Goal: Information Seeking & Learning: Learn about a topic

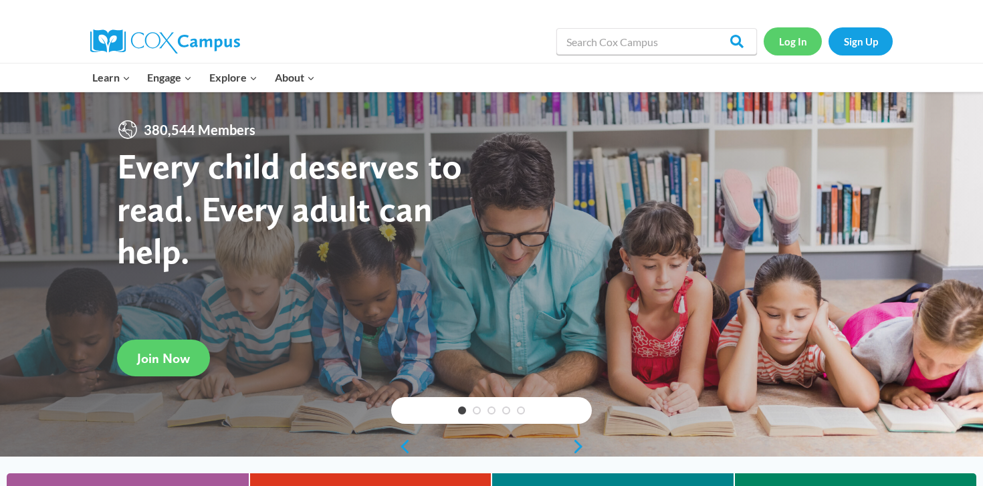
click at [786, 43] on link "Log In" at bounding box center [793, 40] width 58 height 27
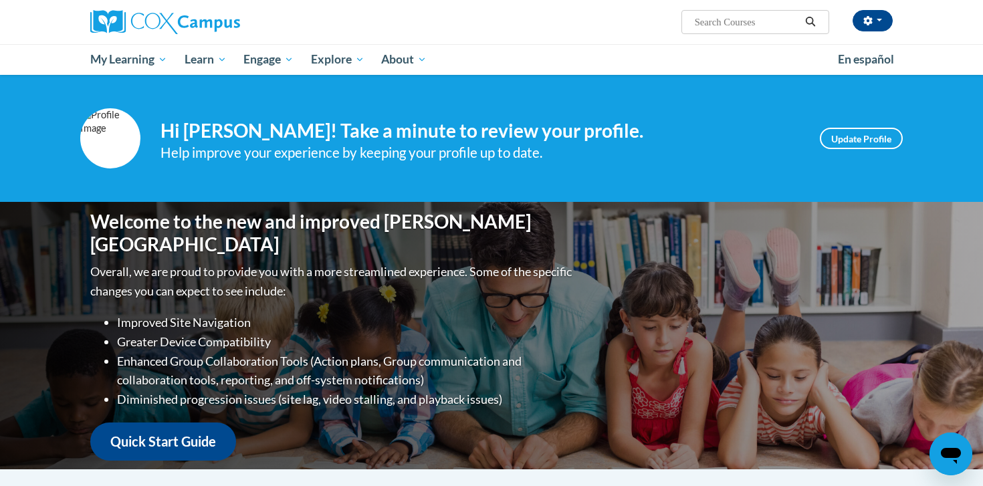
click at [718, 19] on input "Search..." at bounding box center [747, 22] width 107 height 16
type input "structured literacy"
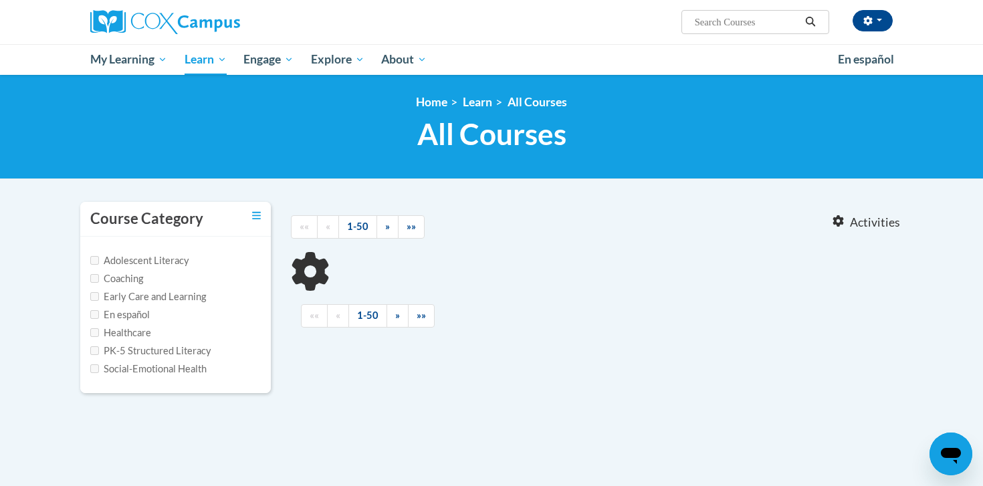
type input "structured literacy"
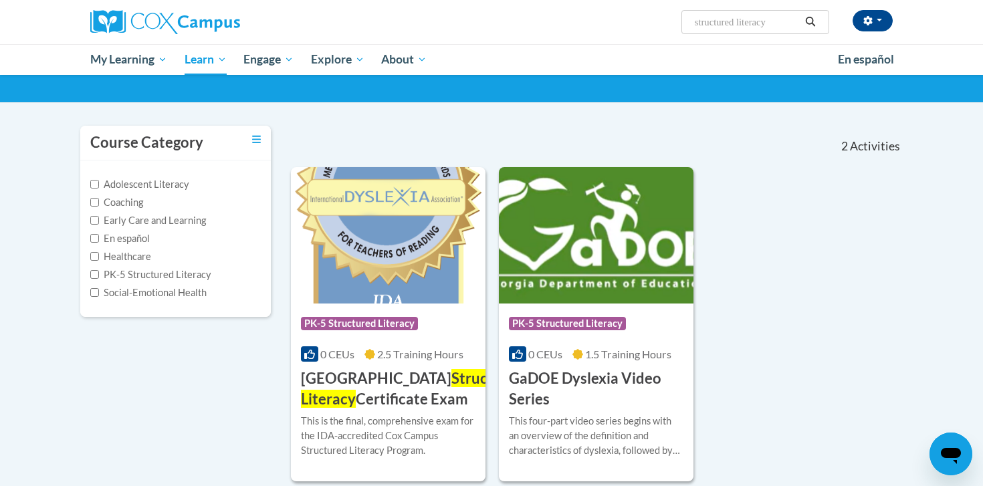
scroll to position [97, 0]
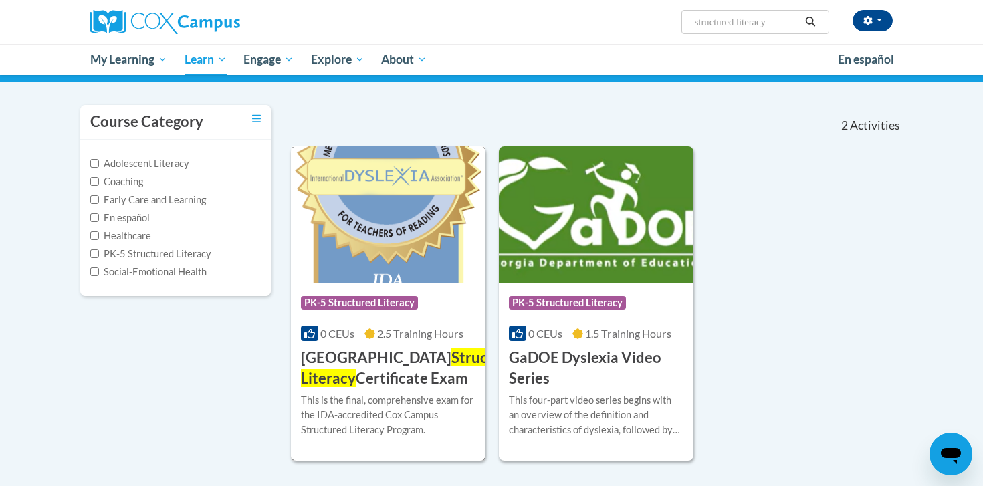
click at [434, 358] on span "Structured Literacy" at bounding box center [413, 367] width 224 height 39
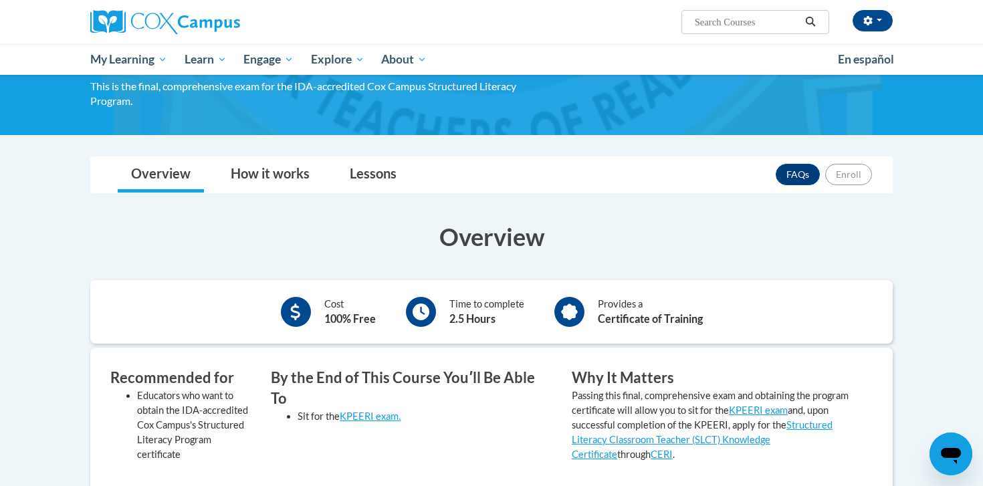
scroll to position [122, 0]
click at [461, 306] on div "Time to complete 2.5 Hours" at bounding box center [486, 311] width 75 height 30
click at [615, 325] on div "Provides a Certificate of Training" at bounding box center [650, 311] width 105 height 30
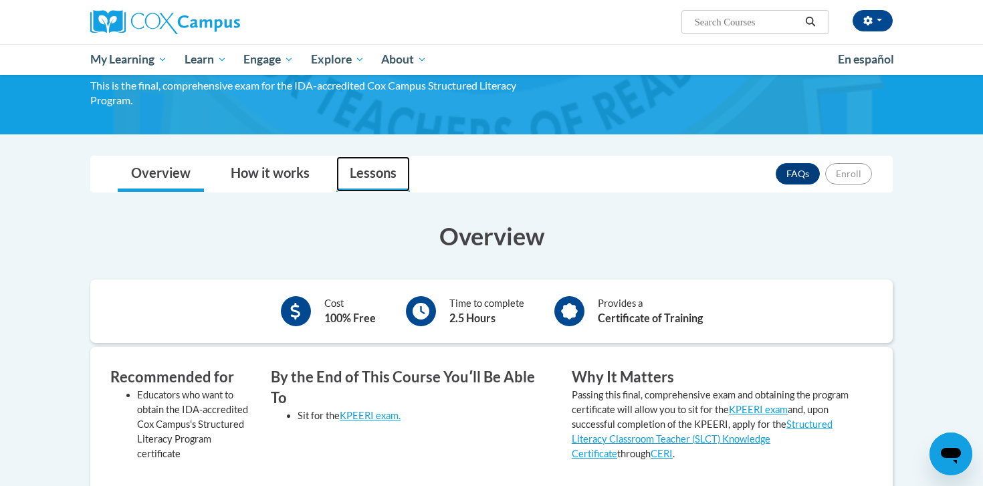
click at [357, 175] on link "Lessons" at bounding box center [373, 174] width 74 height 35
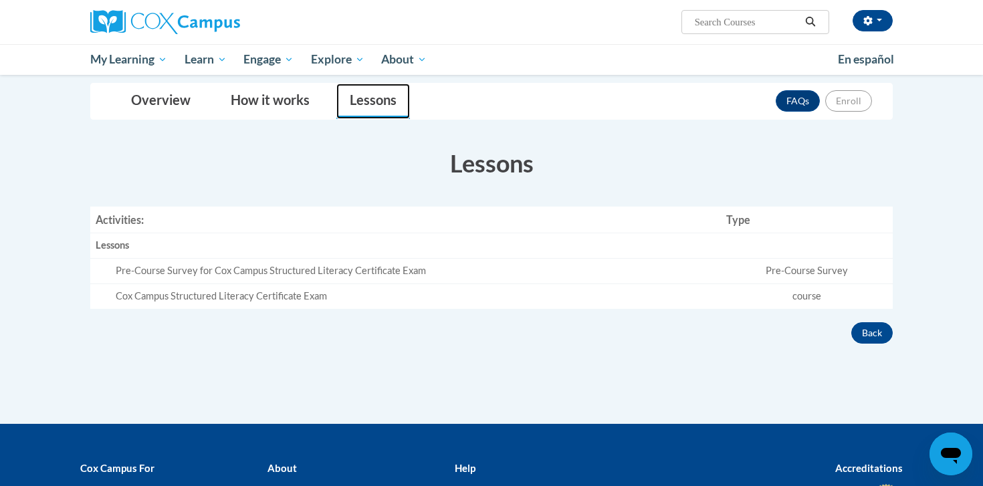
scroll to position [197, 0]
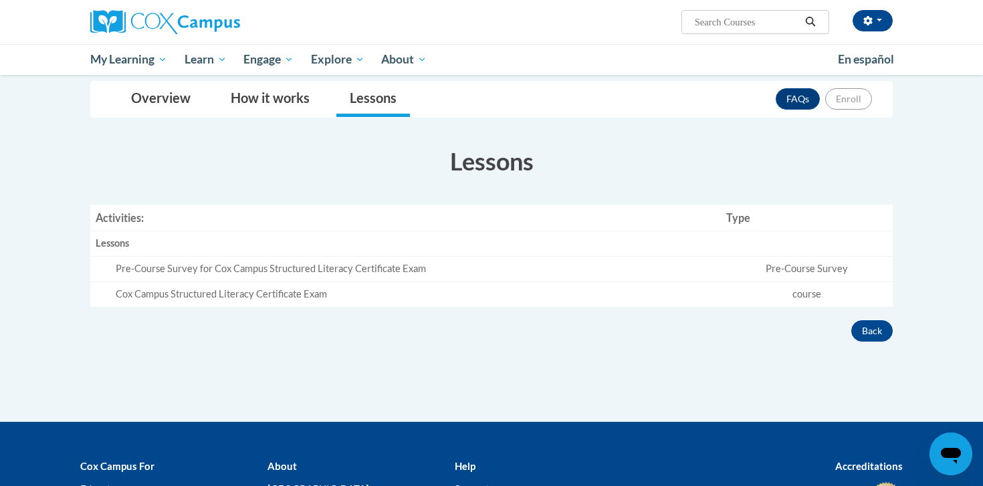
click at [357, 274] on div "Pre-Course Survey for Cox Campus Structured Literacy Certificate Exam" at bounding box center [416, 269] width 600 height 14
click at [788, 270] on td "Pre-Course Survey" at bounding box center [807, 269] width 172 height 25
click at [794, 300] on td "course" at bounding box center [807, 294] width 172 height 25
click at [878, 330] on button "Back" at bounding box center [871, 330] width 41 height 21
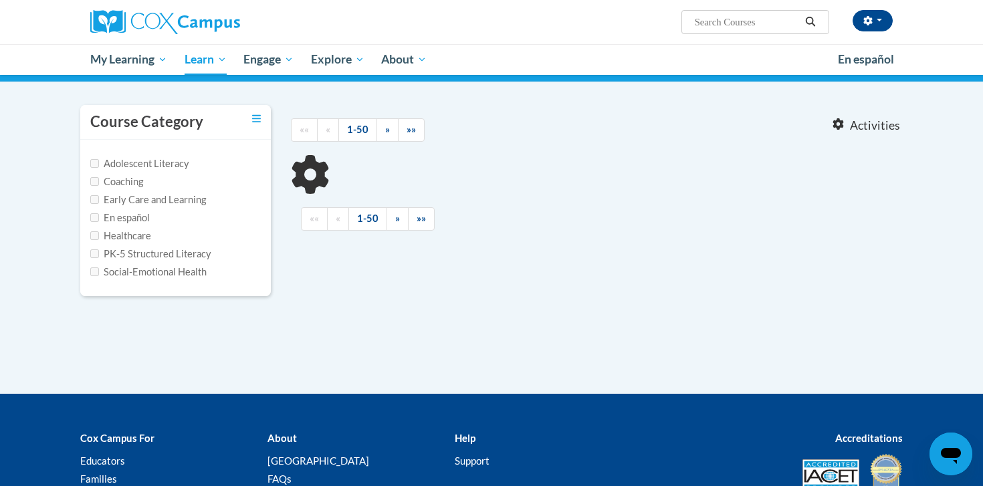
type input "structured literacy"
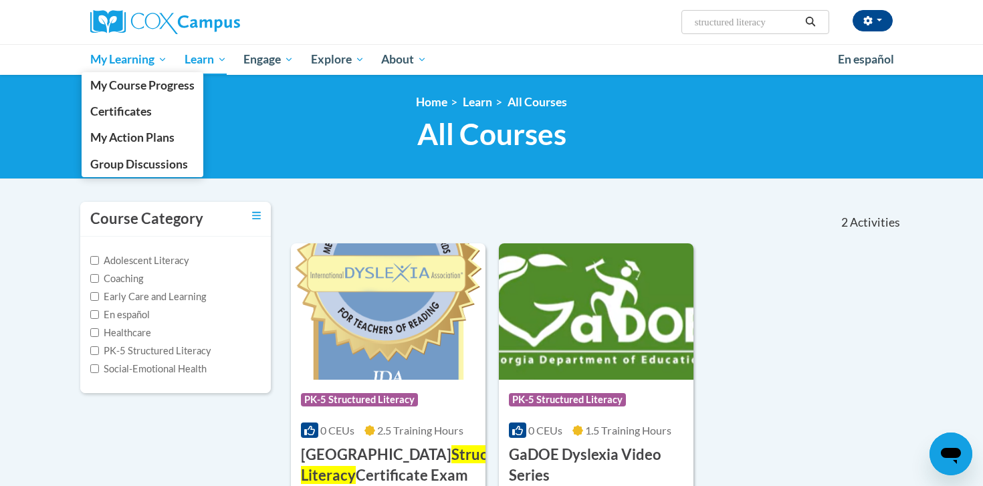
click at [108, 61] on span "My Learning" at bounding box center [128, 59] width 77 height 16
click at [124, 86] on span "My Course Progress" at bounding box center [142, 85] width 104 height 14
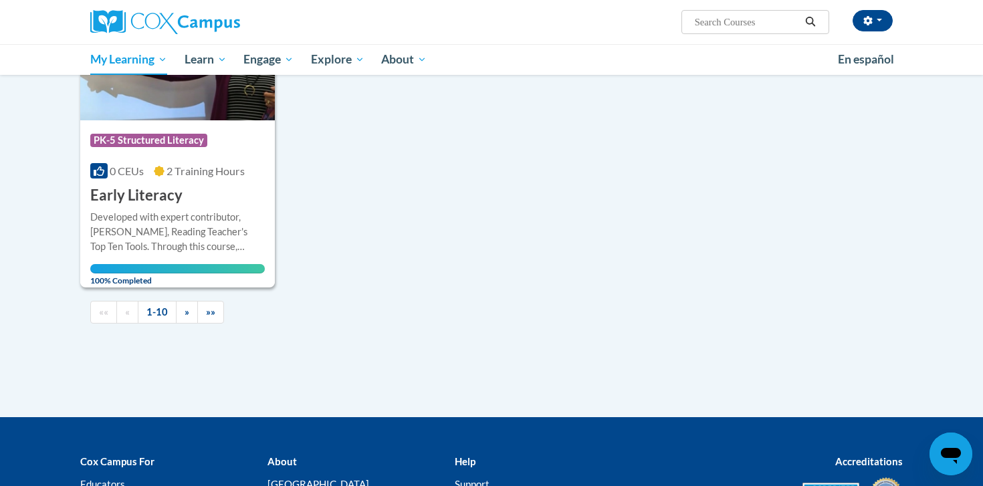
scroll to position [1340, 0]
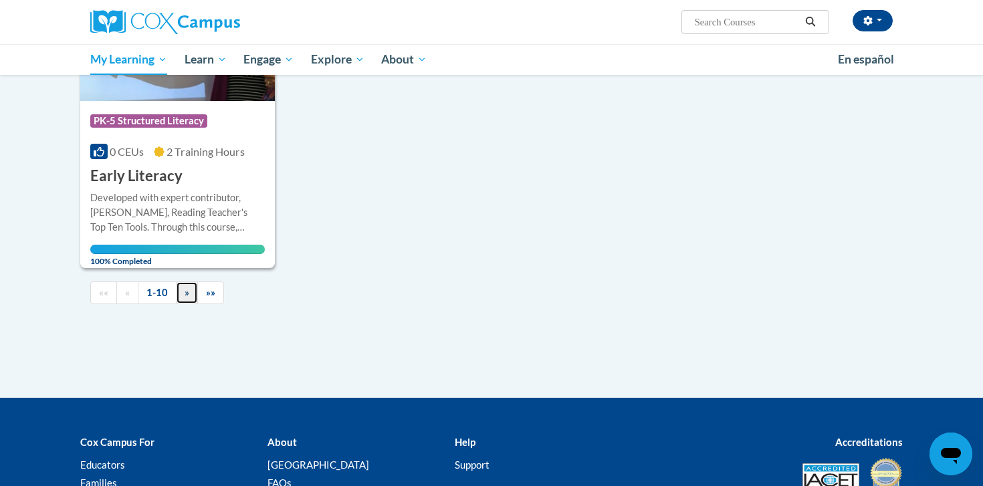
click at [192, 292] on link "»" at bounding box center [187, 293] width 22 height 23
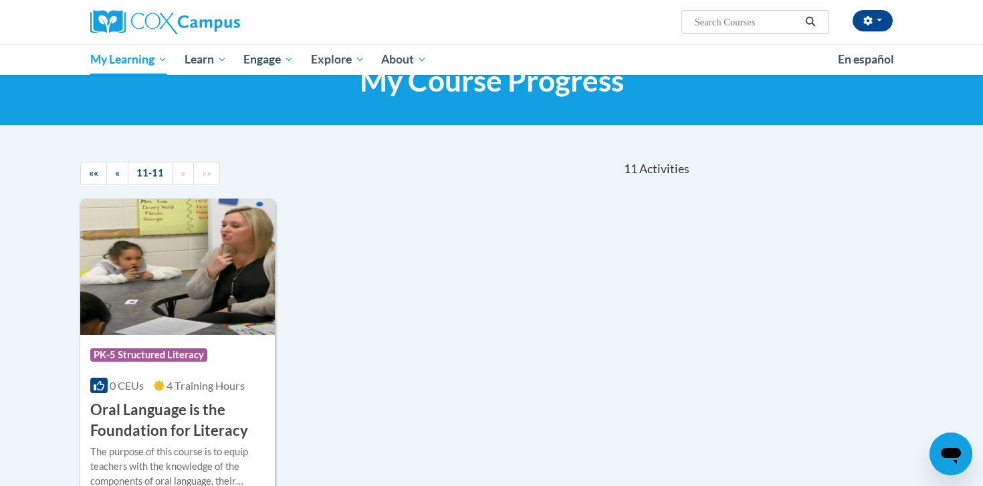
scroll to position [0, 0]
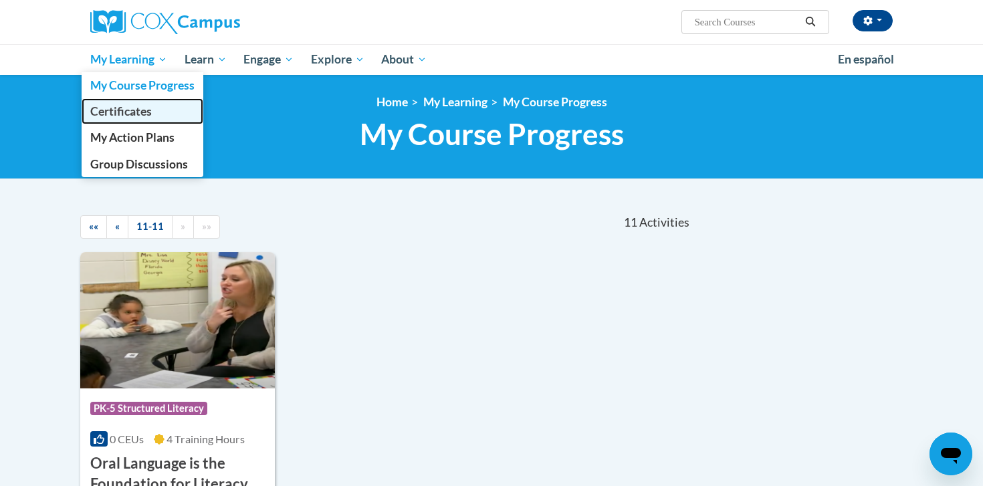
click at [137, 112] on span "Certificates" at bounding box center [121, 111] width 62 height 14
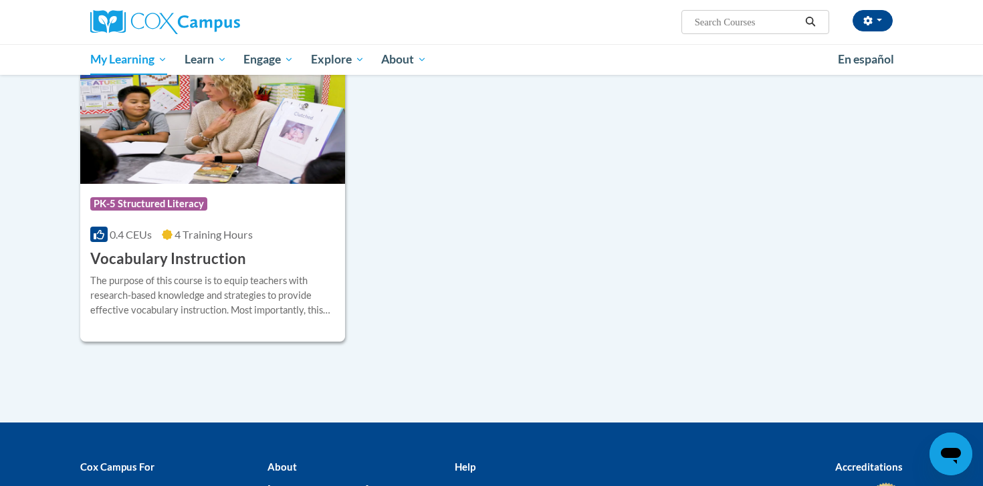
scroll to position [1453, 0]
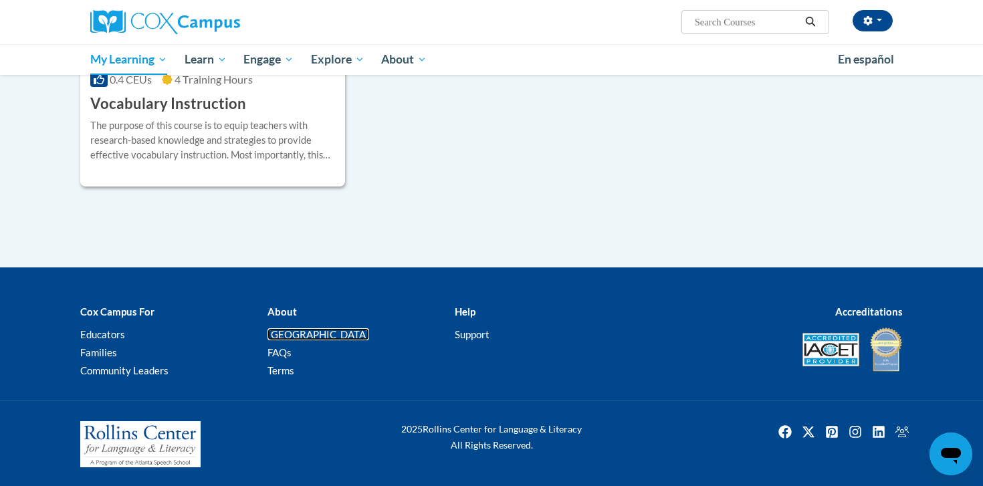
click at [309, 330] on link "[GEOGRAPHIC_DATA]" at bounding box center [319, 334] width 102 height 12
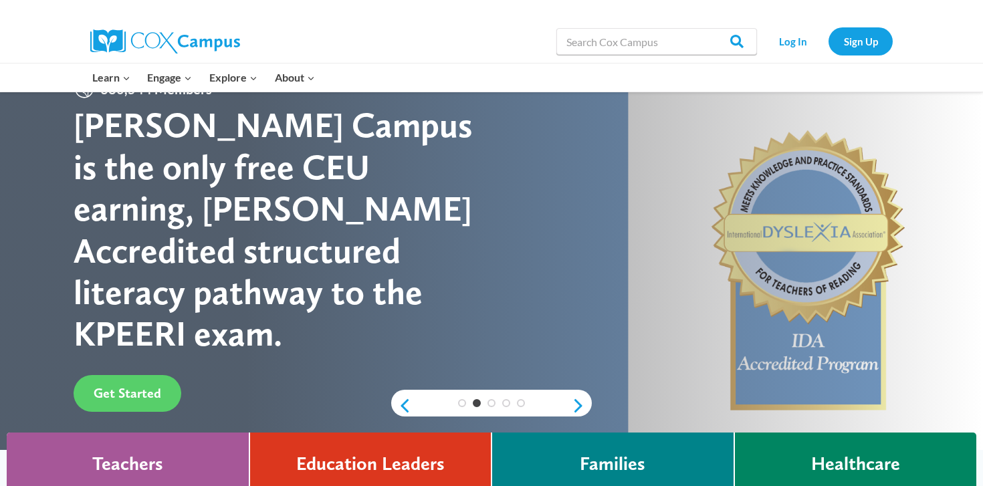
scroll to position [43, 0]
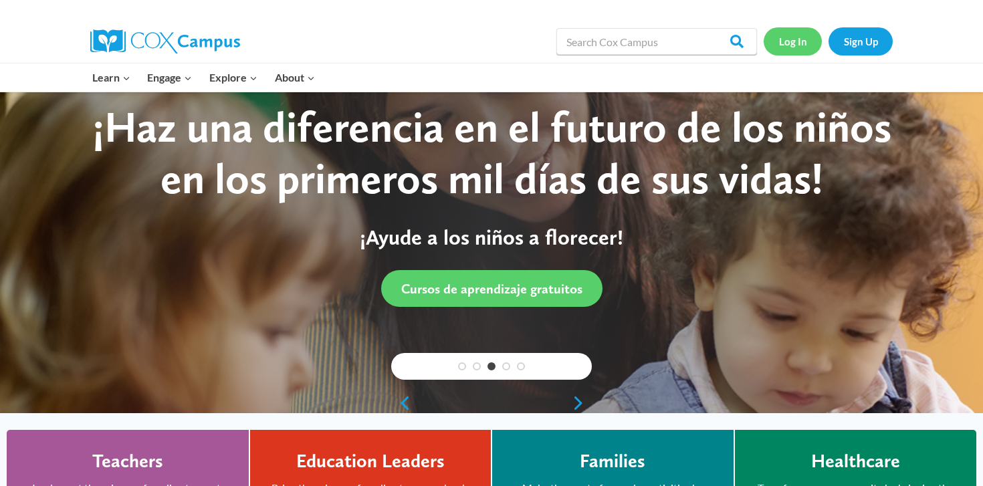
click at [803, 44] on link "Log In" at bounding box center [793, 40] width 58 height 27
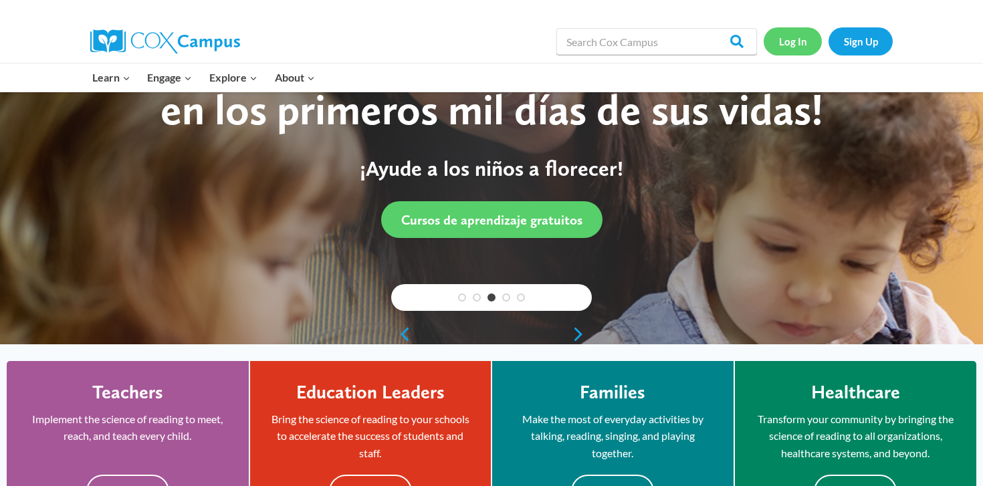
scroll to position [115, 0]
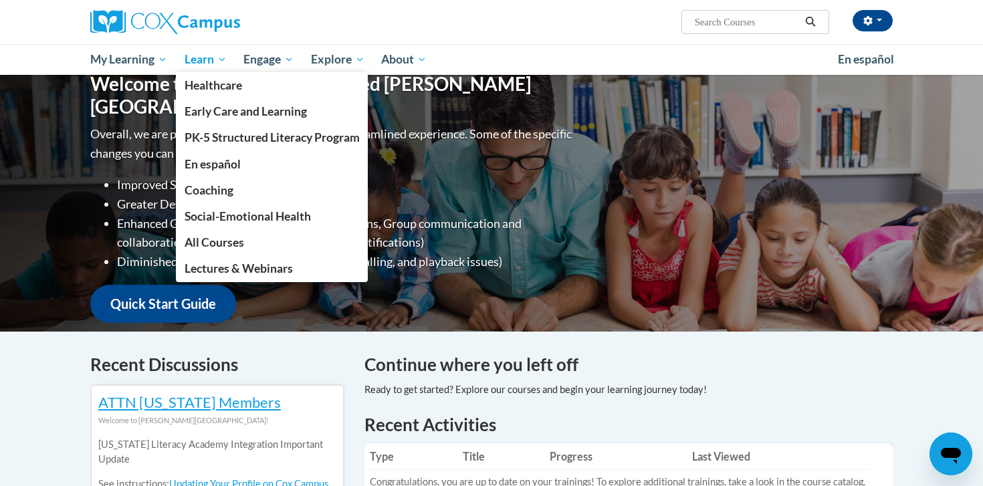
scroll to position [139, 0]
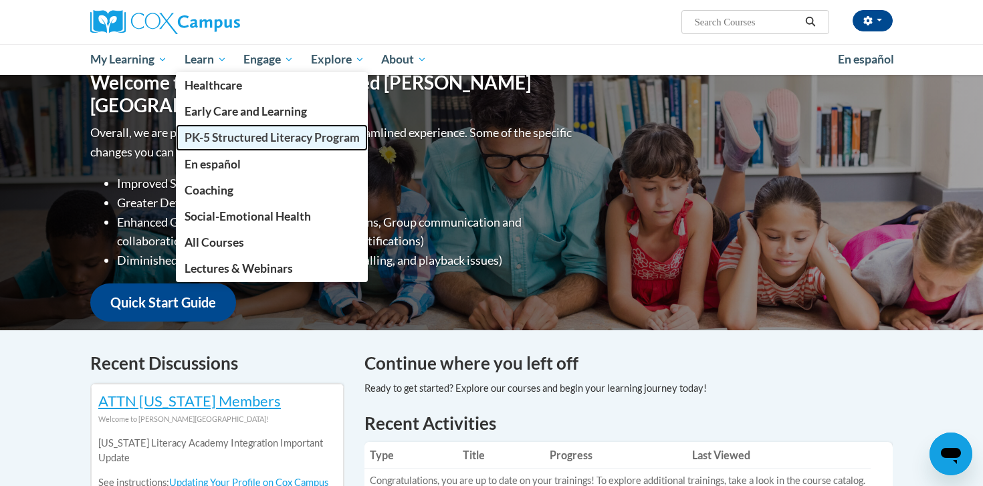
click at [255, 138] on span "PK-5 Structured Literacy Program" at bounding box center [272, 137] width 175 height 14
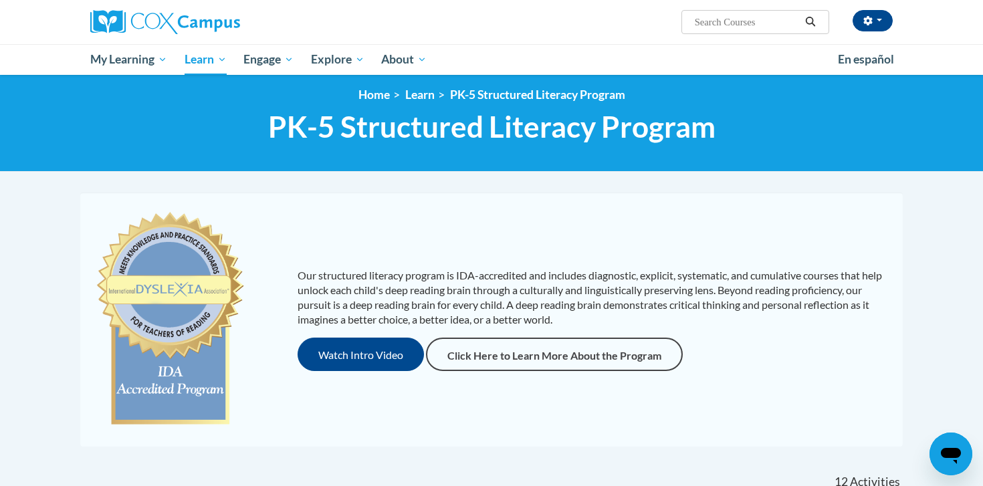
scroll to position [8, 0]
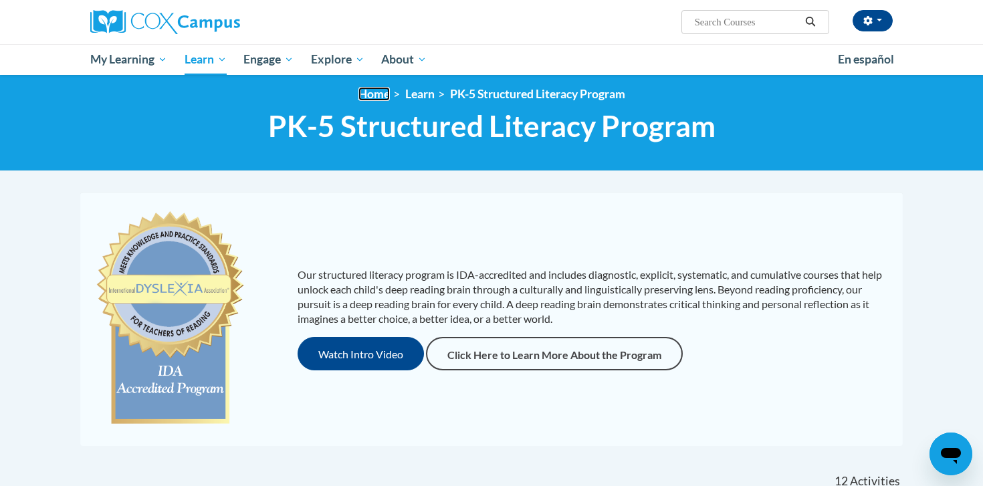
click at [377, 88] on link "Home" at bounding box center [373, 94] width 31 height 14
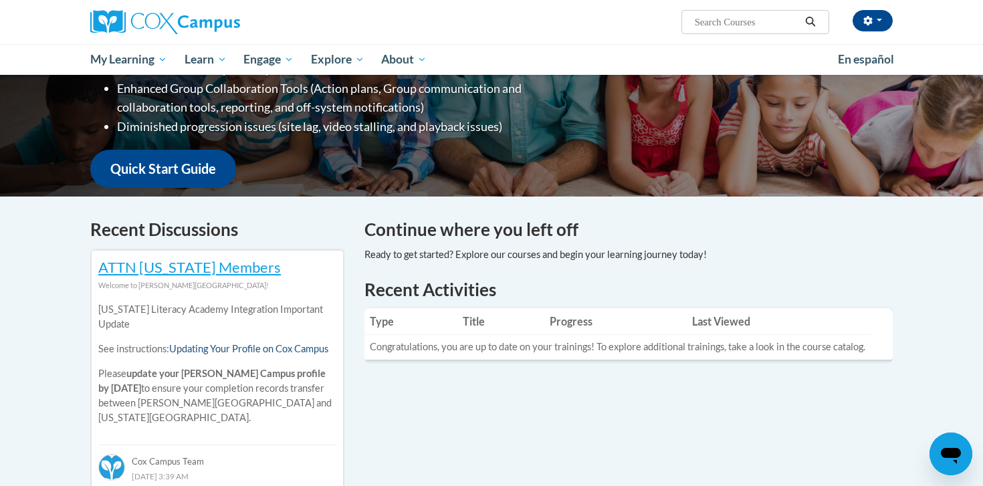
scroll to position [277, 0]
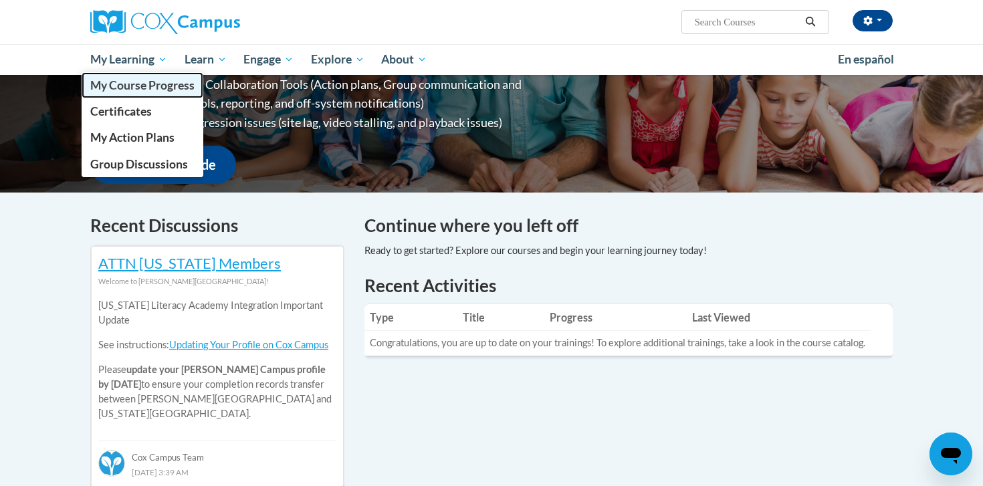
click at [168, 88] on span "My Course Progress" at bounding box center [142, 85] width 104 height 14
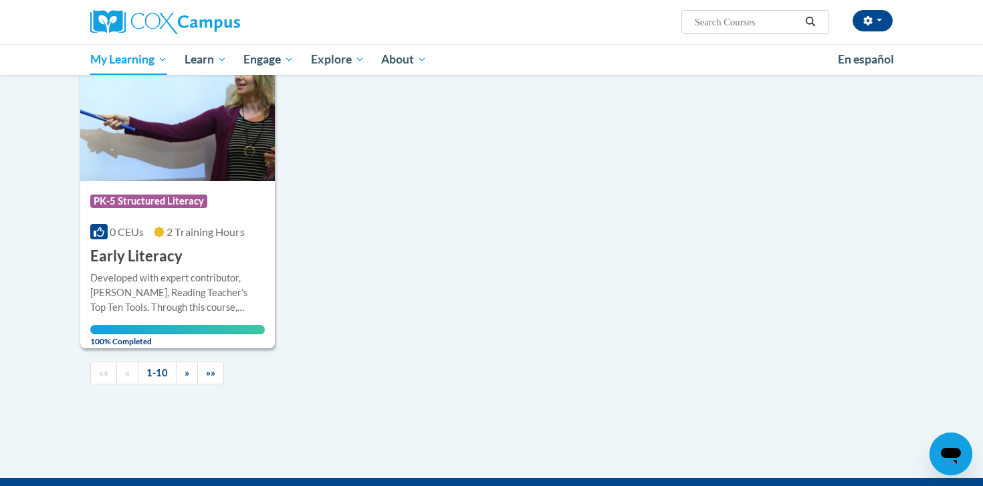
scroll to position [1331, 0]
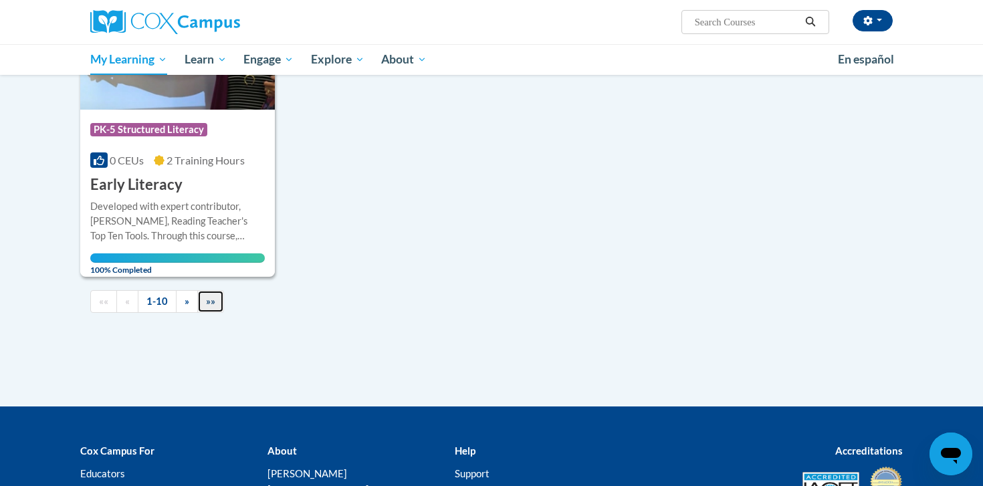
click at [212, 302] on span "»»" at bounding box center [210, 301] width 9 height 11
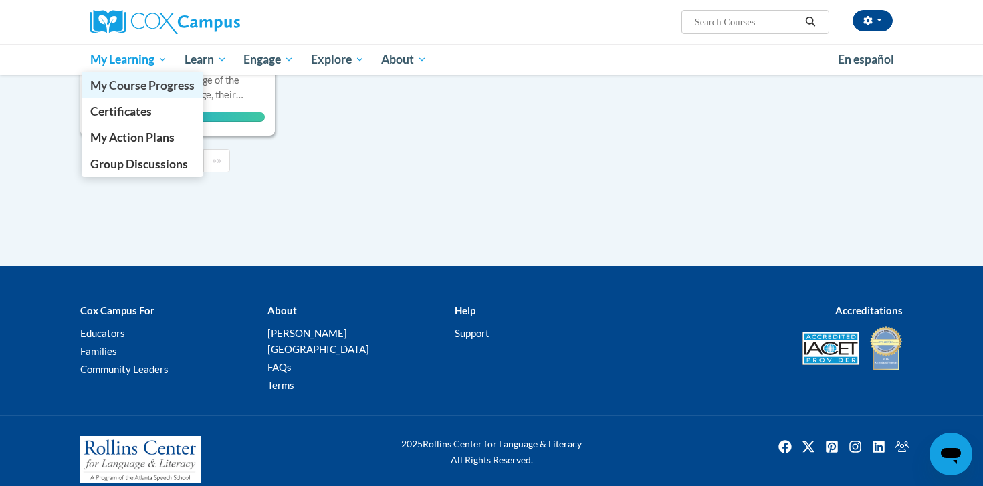
click at [149, 85] on span "My Course Progress" at bounding box center [142, 85] width 104 height 14
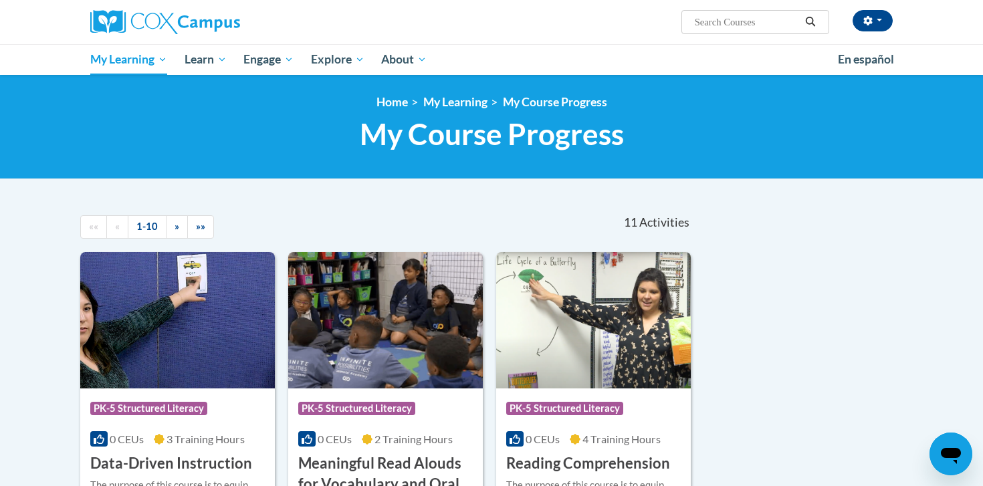
click at [651, 218] on span "Activities" at bounding box center [664, 222] width 50 height 15
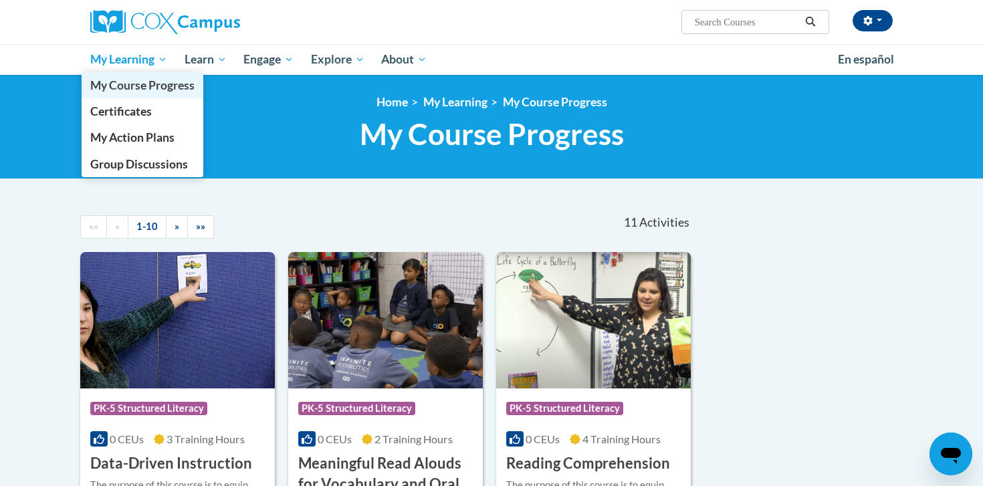
click at [167, 86] on span "My Course Progress" at bounding box center [142, 85] width 104 height 14
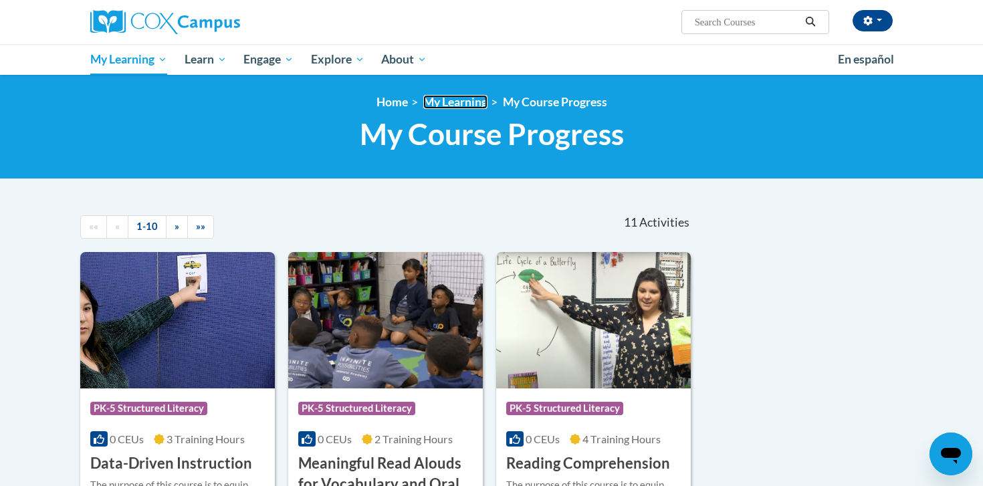
click at [455, 100] on link "My Learning" at bounding box center [455, 102] width 64 height 14
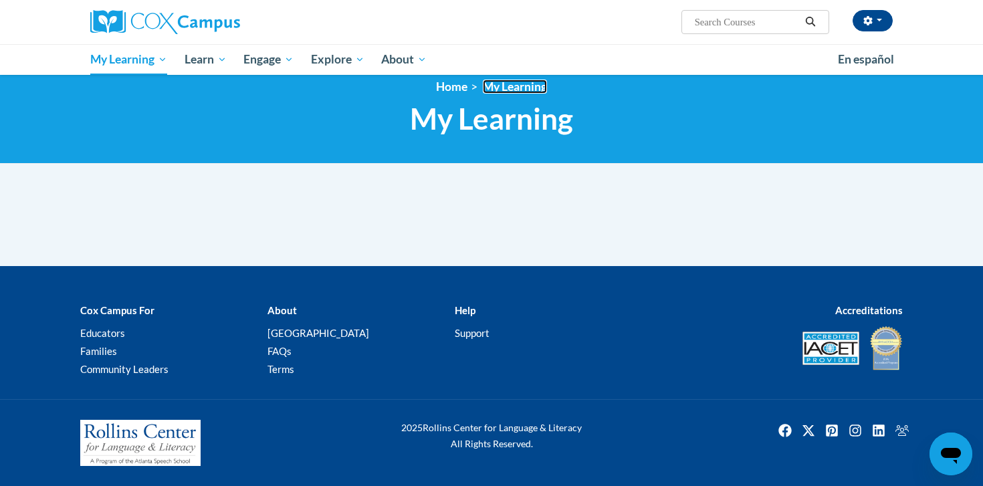
click at [520, 86] on link "My Learning" at bounding box center [515, 87] width 64 height 14
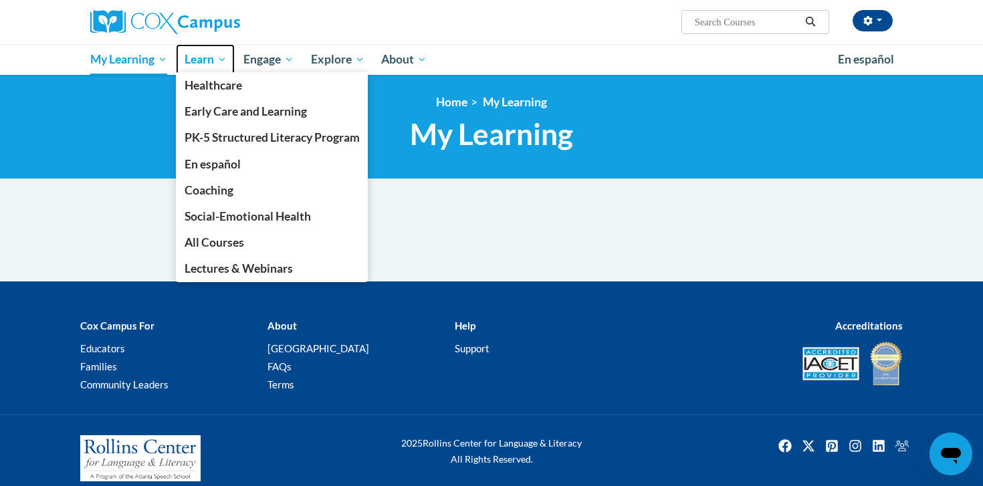
click at [195, 62] on span "Learn" at bounding box center [206, 59] width 42 height 16
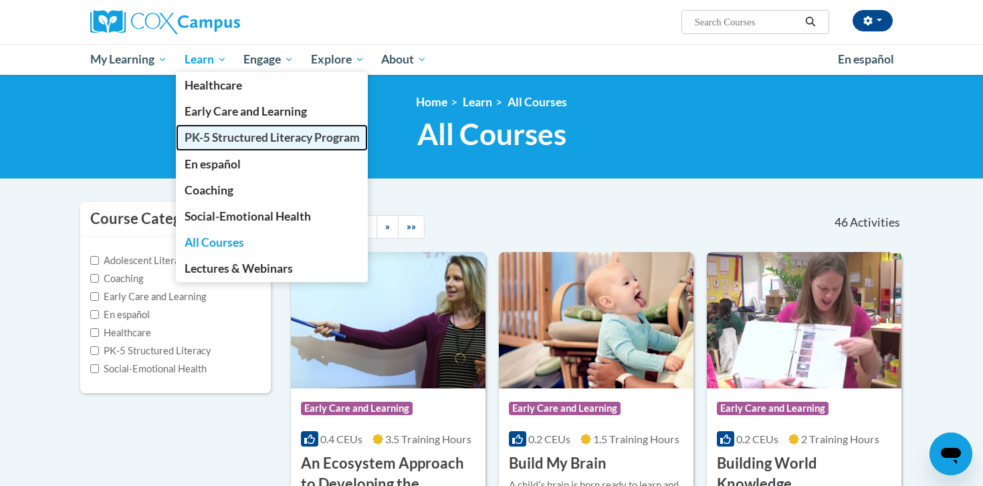
click at [252, 136] on span "PK-5 Structured Literacy Program" at bounding box center [272, 137] width 175 height 14
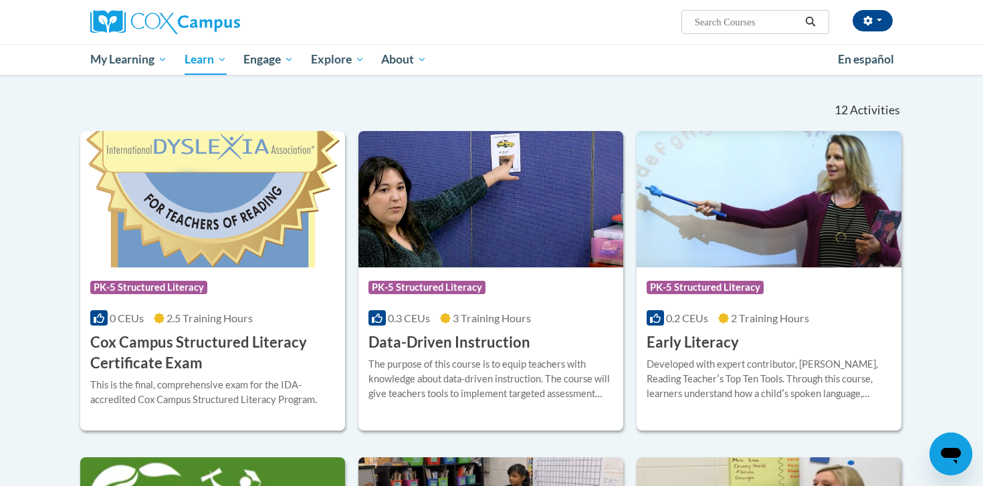
scroll to position [455, 0]
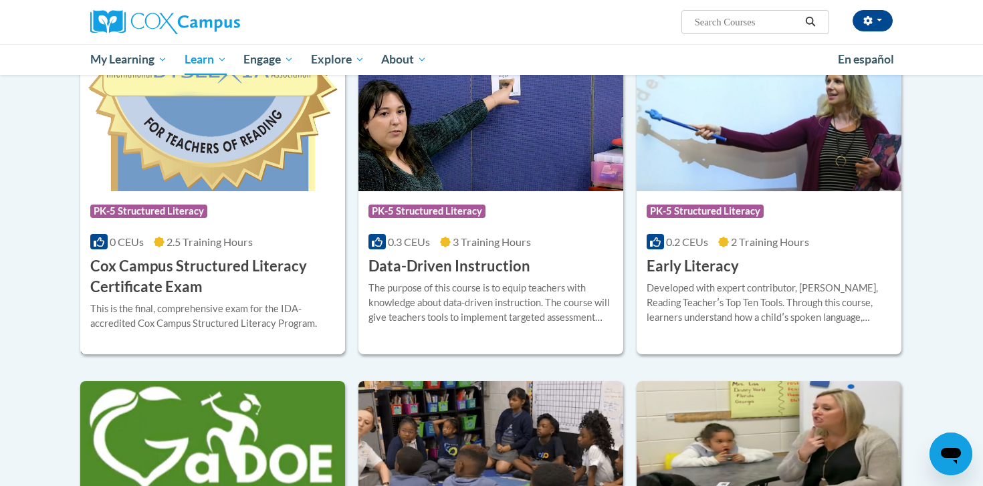
click at [198, 268] on h3 "Cox Campus Structured Literacy Certificate Exam" at bounding box center [212, 276] width 245 height 41
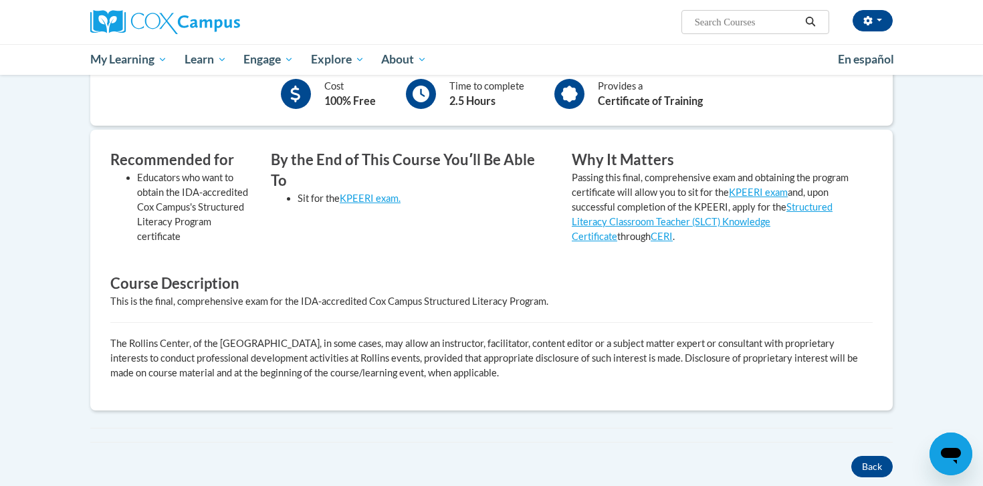
scroll to position [286, 0]
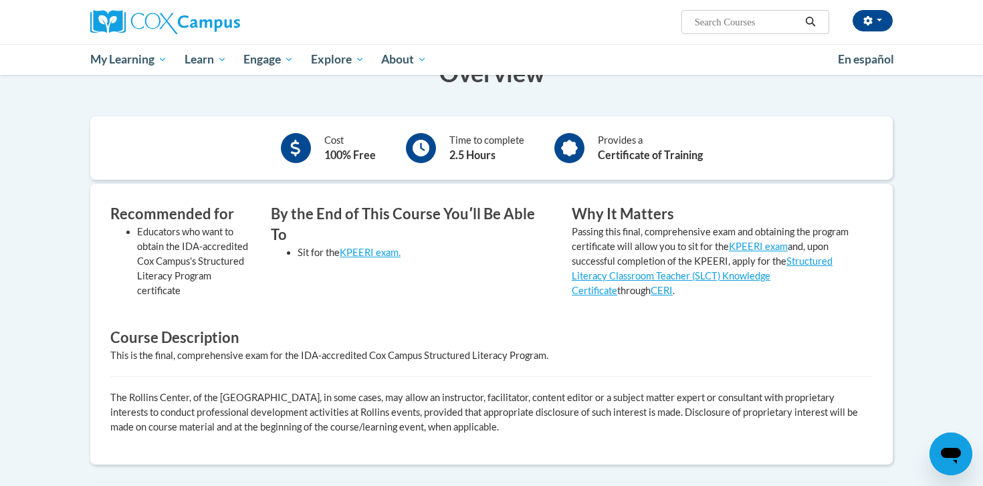
click at [615, 152] on b "Certificate of Training" at bounding box center [650, 154] width 105 height 13
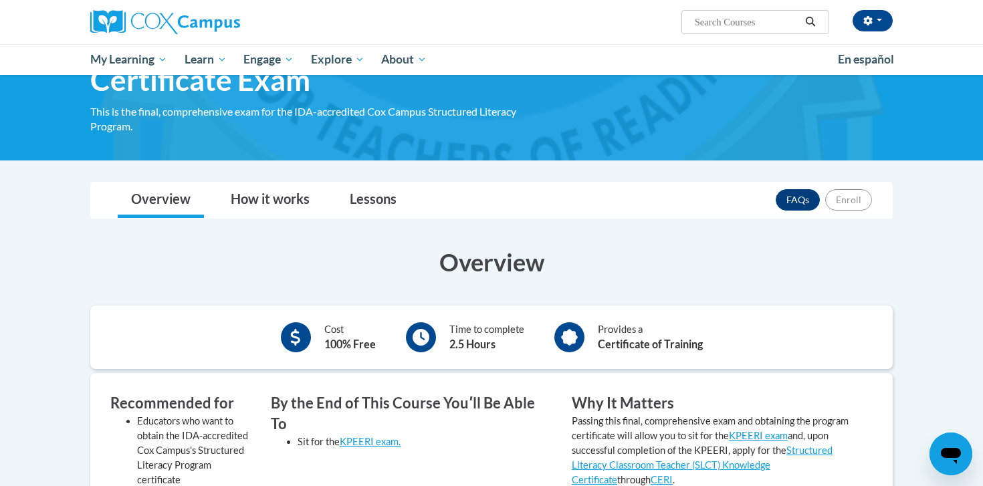
scroll to position [96, 0]
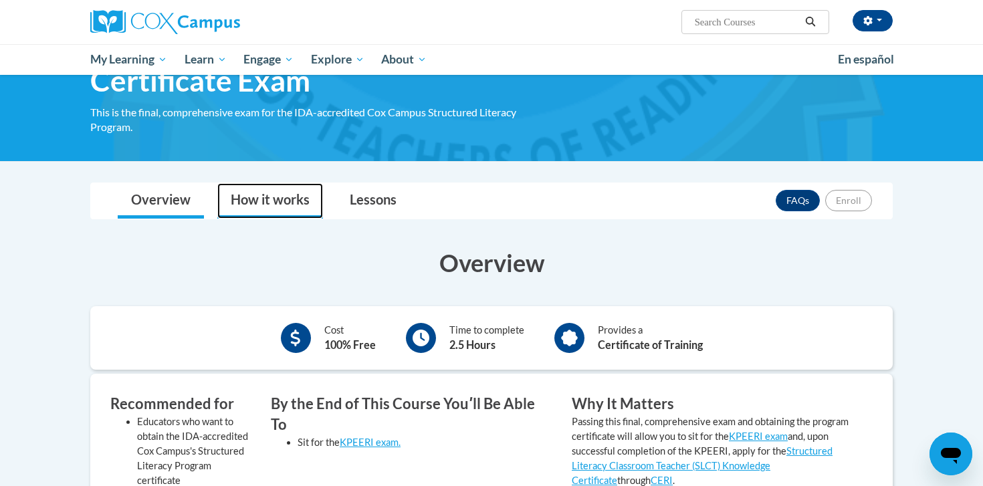
click at [264, 196] on link "How it works" at bounding box center [270, 200] width 106 height 35
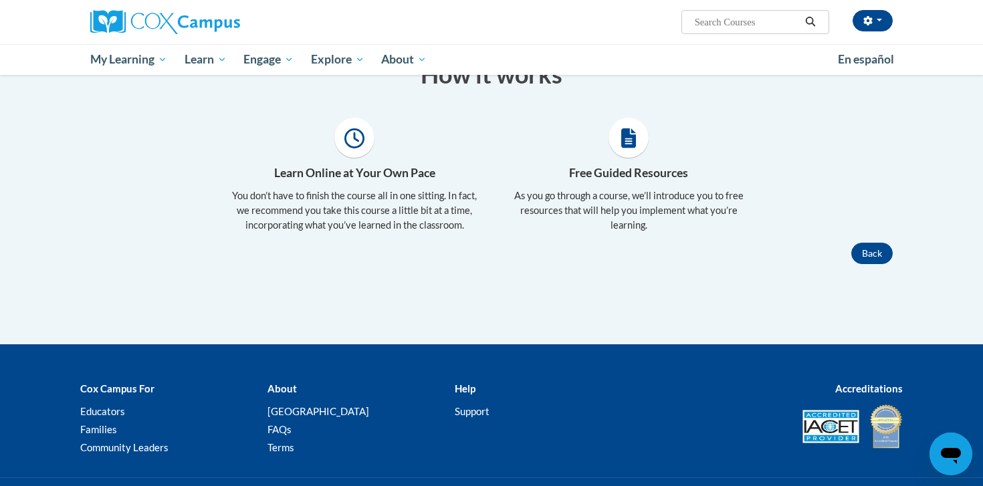
scroll to position [207, 0]
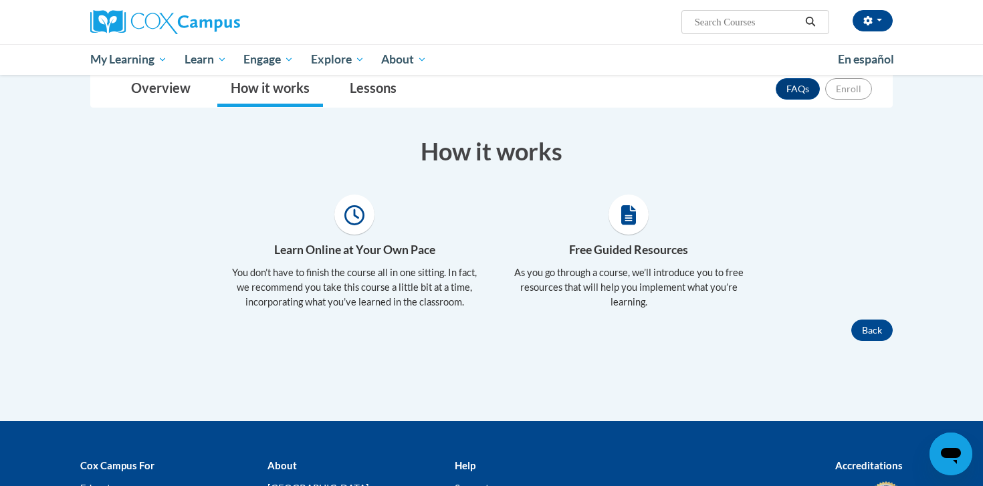
click at [627, 218] on icon at bounding box center [628, 215] width 15 height 20
click at [371, 83] on link "Lessons" at bounding box center [373, 89] width 74 height 35
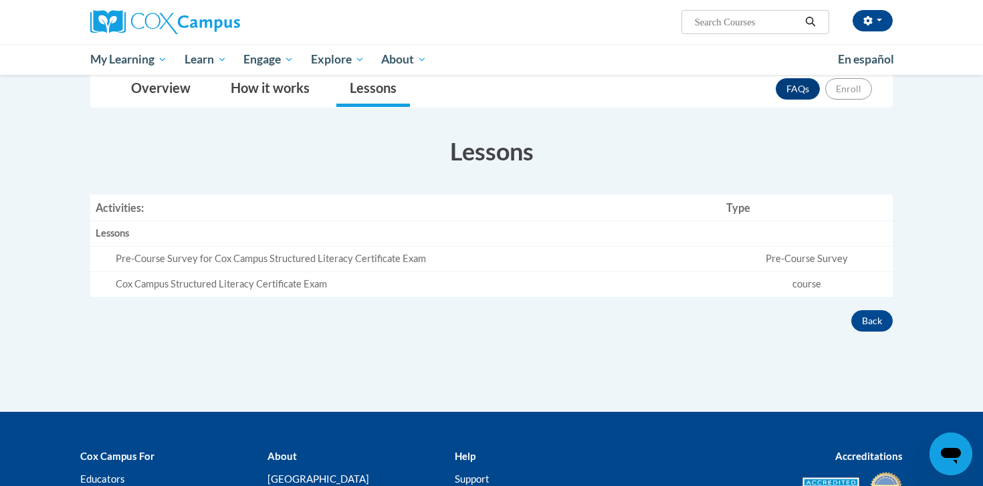
click at [266, 260] on div "Pre-Course Survey for Cox Campus Structured Literacy Certificate Exam" at bounding box center [416, 259] width 600 height 14
click at [803, 260] on td "Pre-Course Survey" at bounding box center [807, 259] width 172 height 25
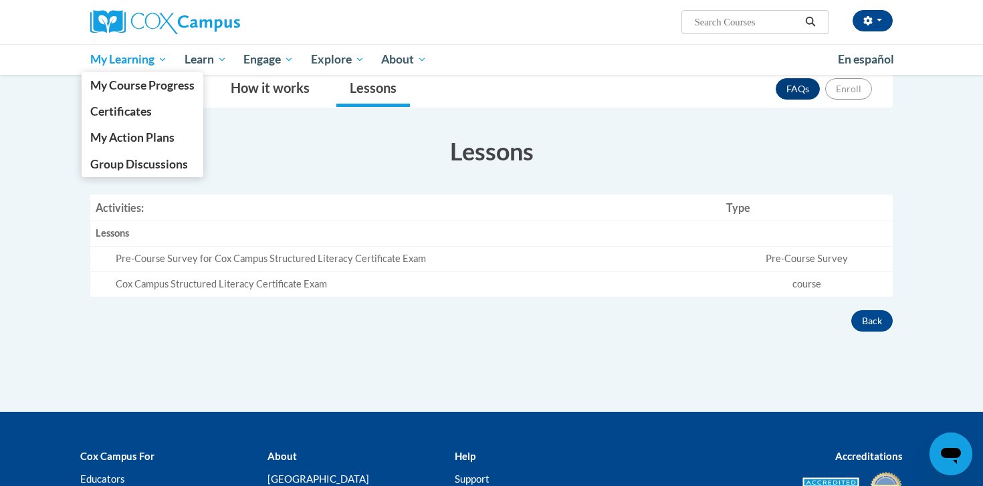
click at [147, 54] on span "My Learning" at bounding box center [128, 59] width 77 height 16
click at [162, 86] on span "My Course Progress" at bounding box center [142, 85] width 104 height 14
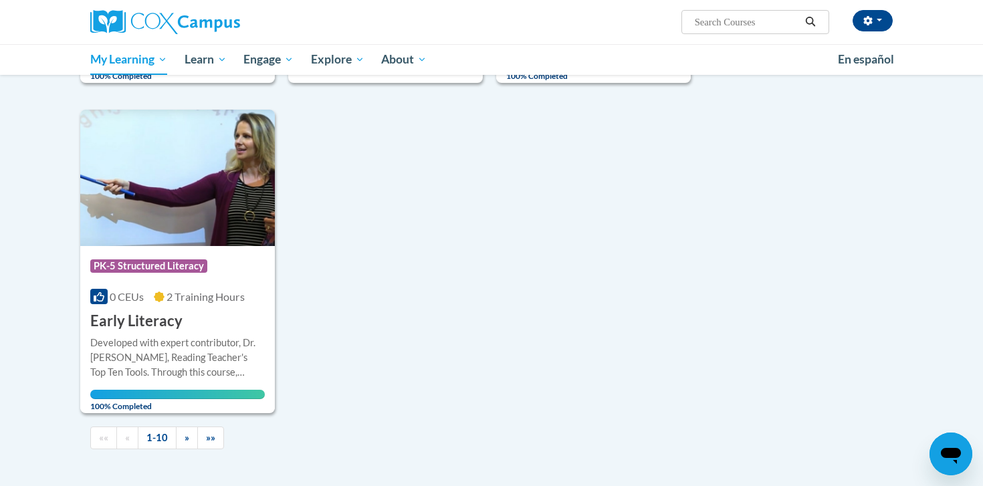
scroll to position [1238, 0]
